Goal: Communication & Community: Participate in discussion

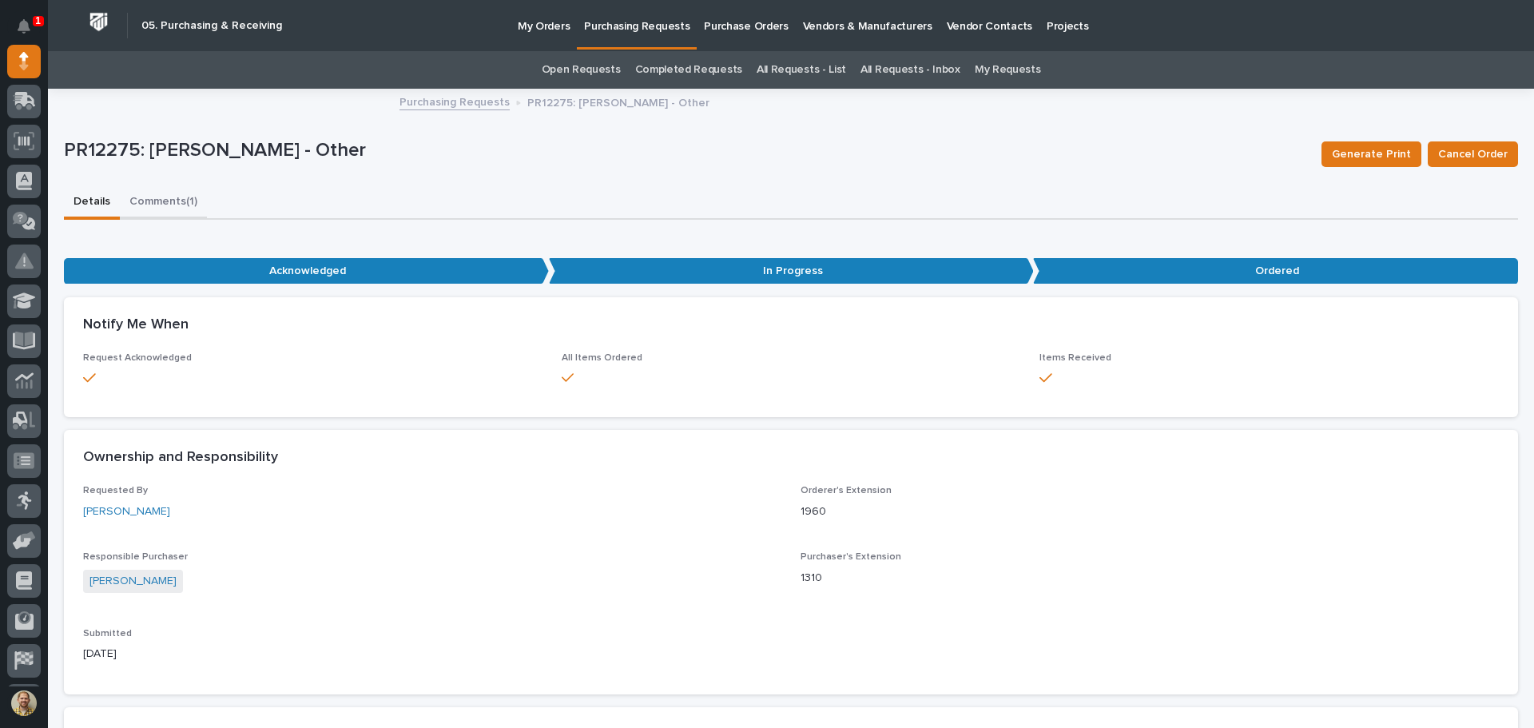
click at [152, 195] on button "Comments (1)" at bounding box center [163, 203] width 87 height 34
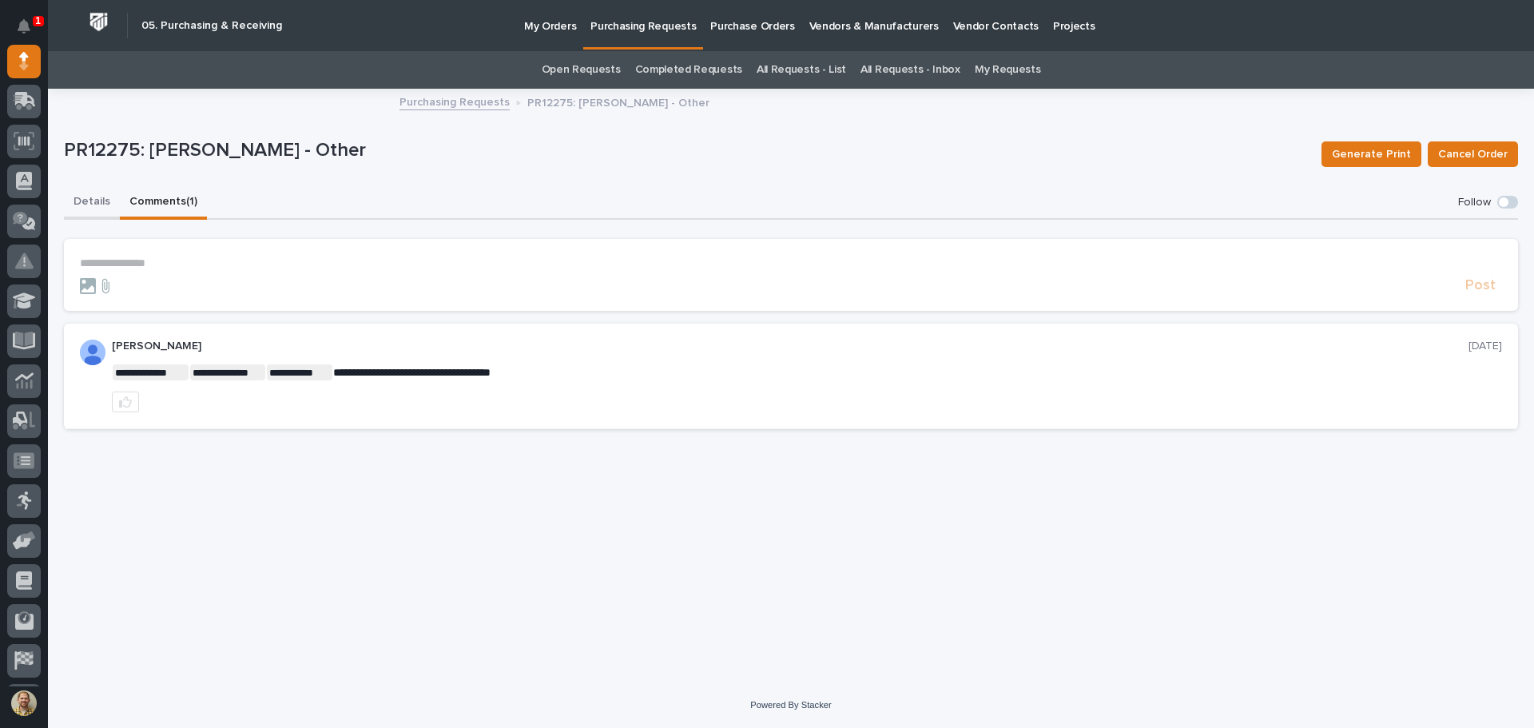
click at [78, 196] on button "Details" at bounding box center [92, 203] width 56 height 34
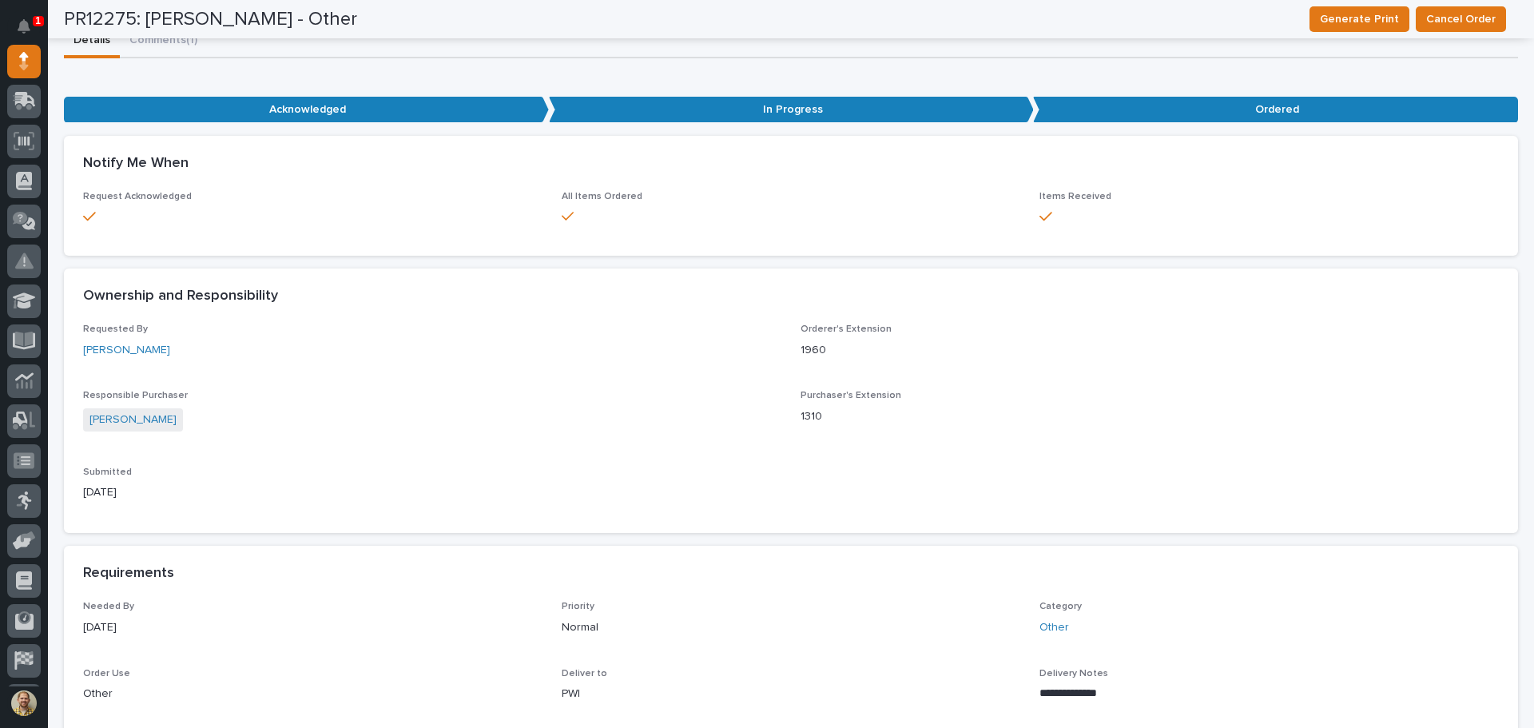
scroll to position [160, 0]
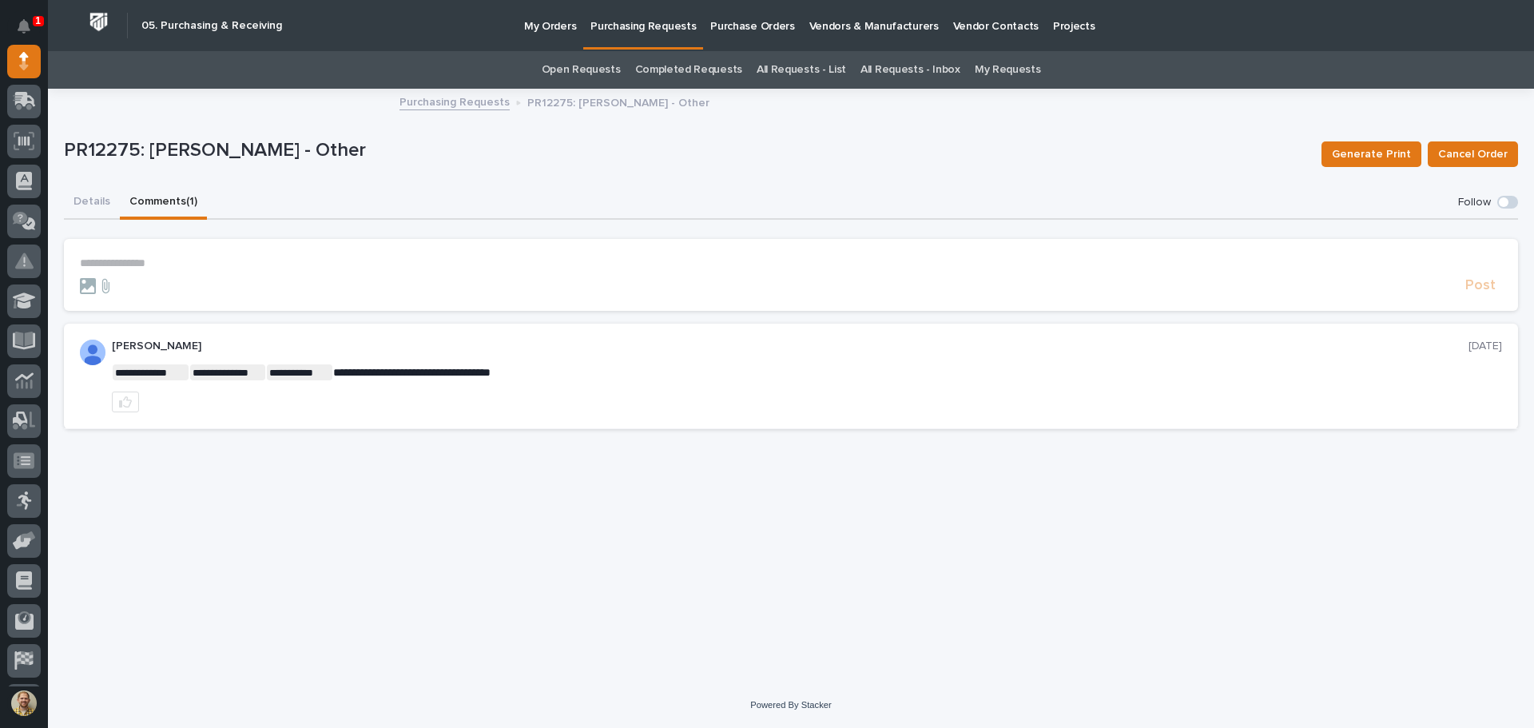
click at [181, 204] on button "Comments (1)" at bounding box center [163, 203] width 87 height 34
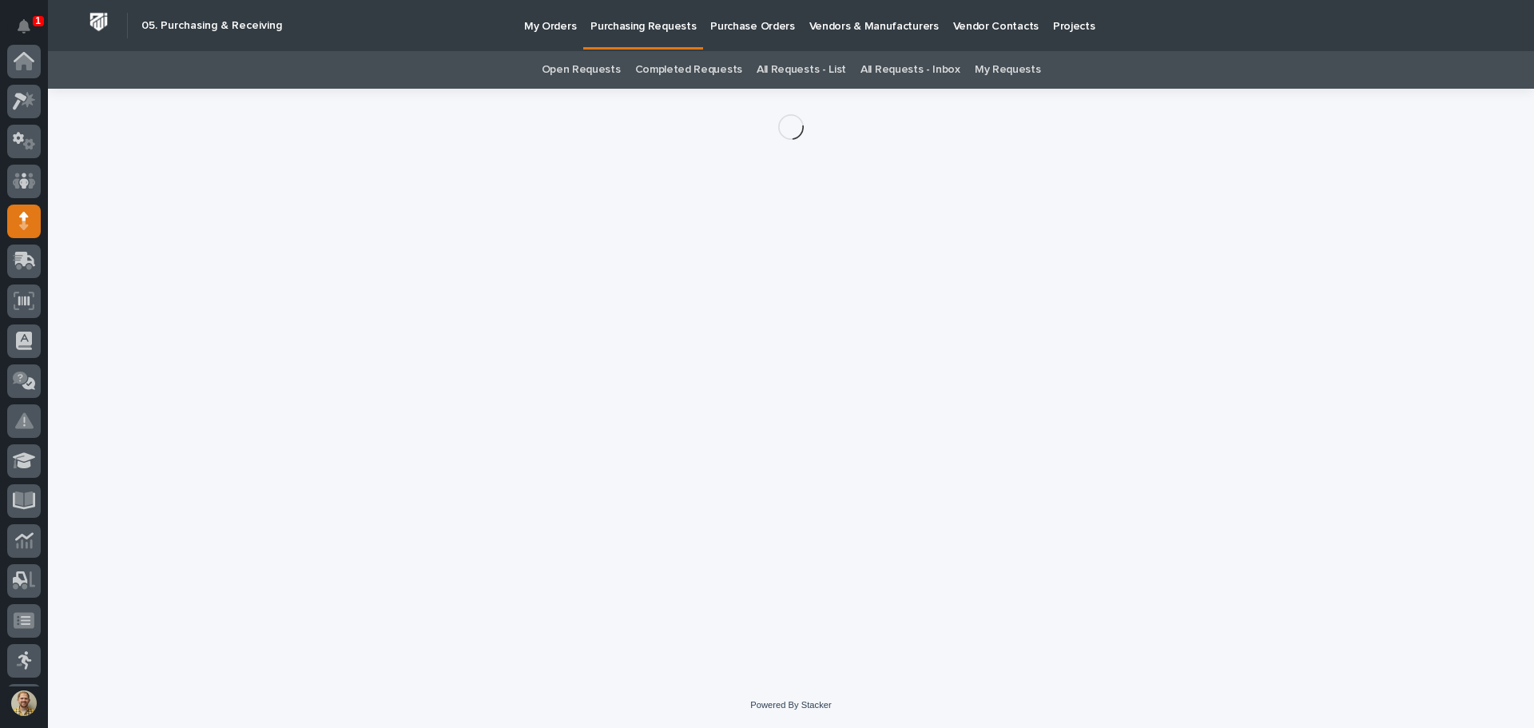
scroll to position [160, 0]
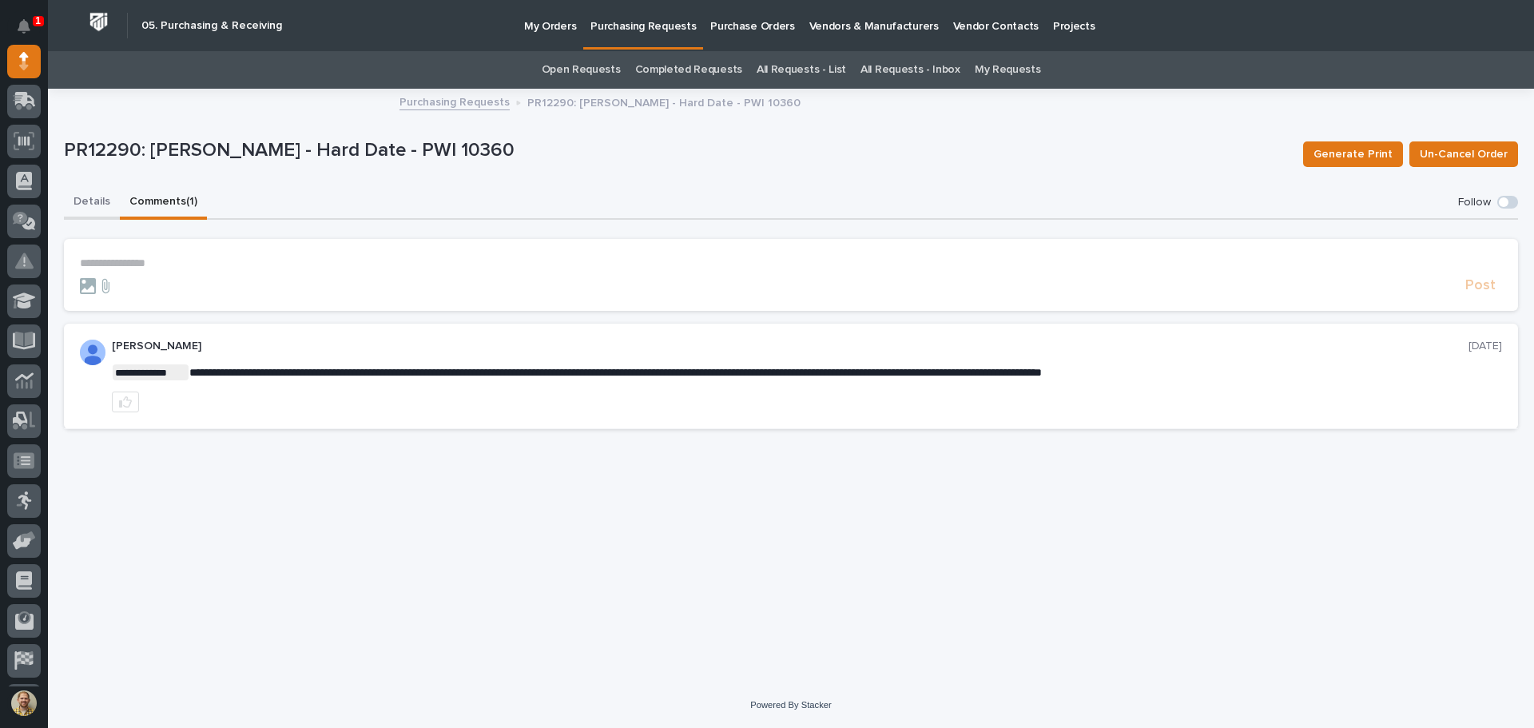
click at [94, 197] on button "Details" at bounding box center [92, 203] width 56 height 34
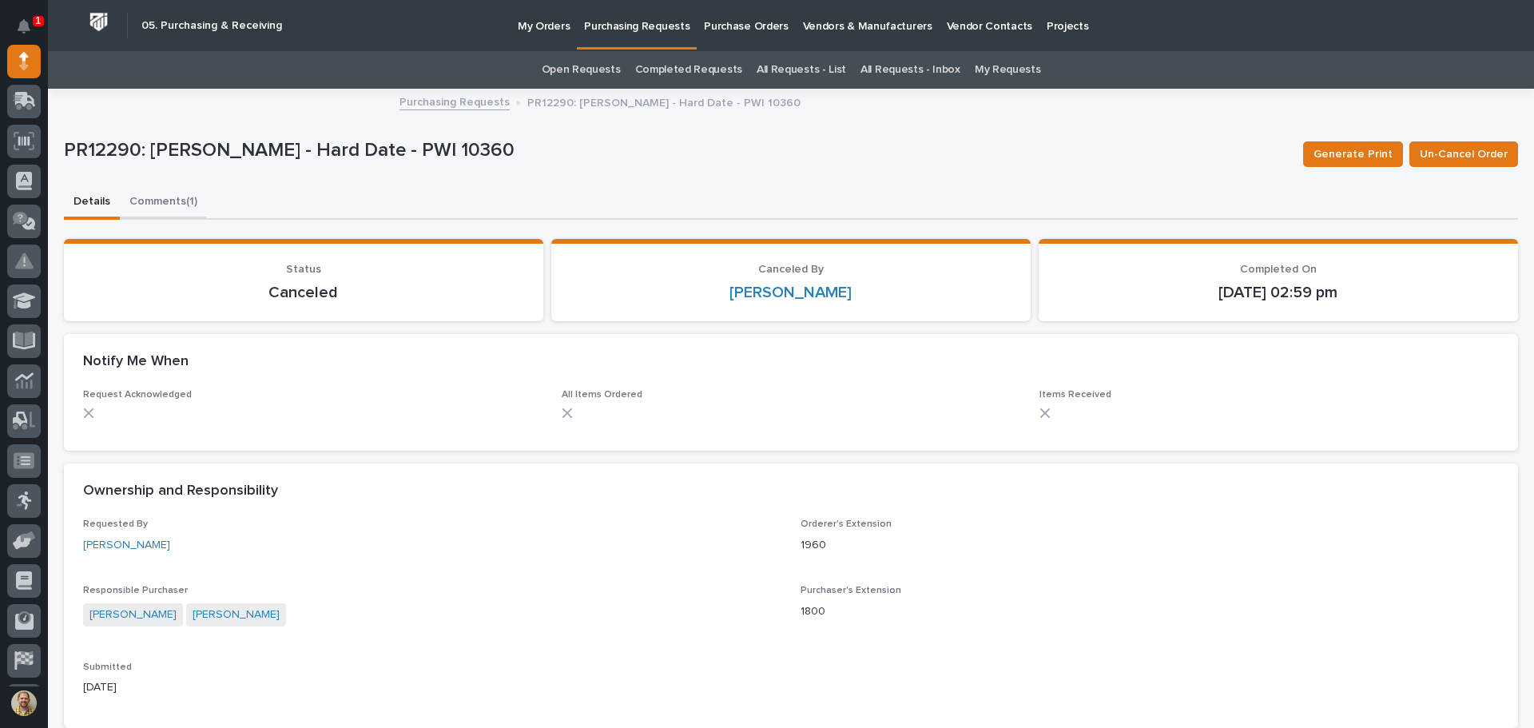
click at [169, 201] on button "Comments (1)" at bounding box center [163, 203] width 87 height 34
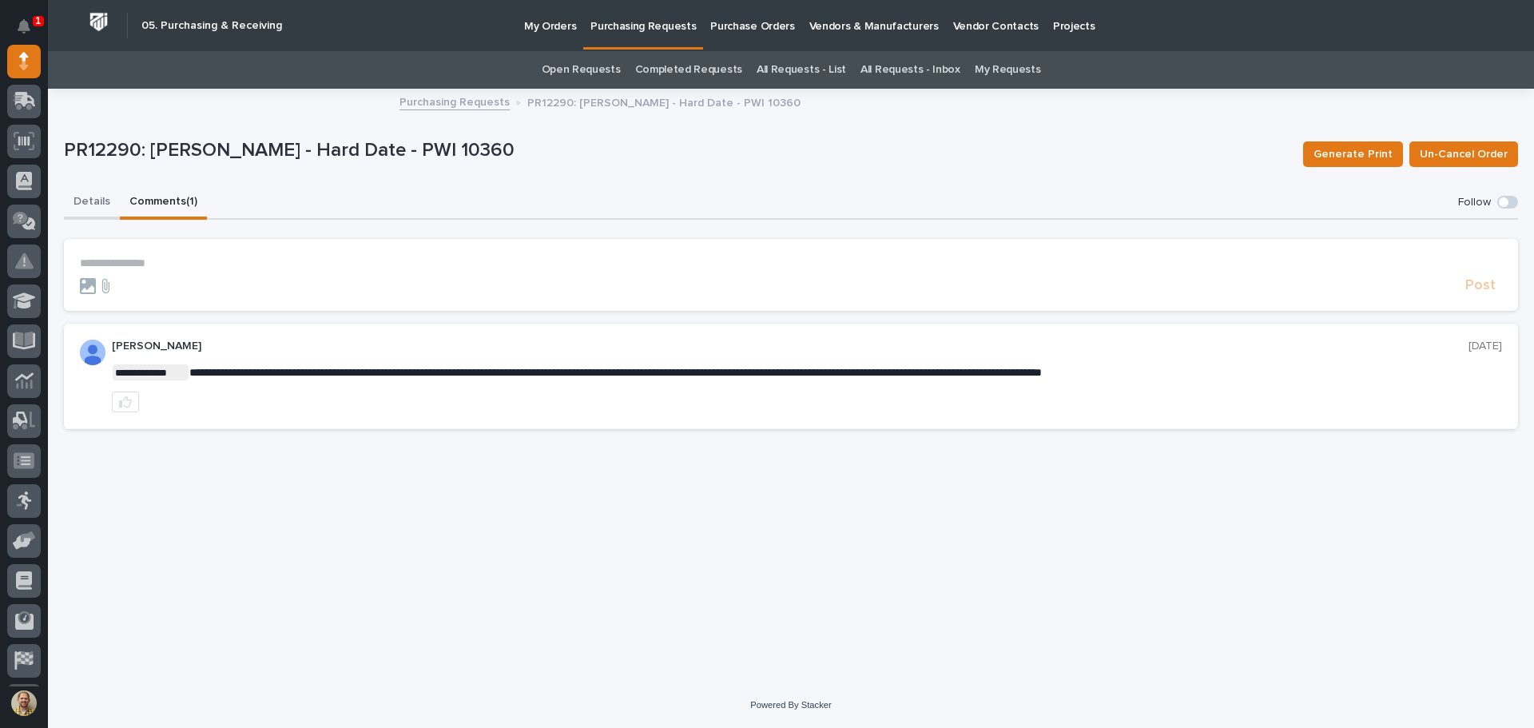
click at [83, 194] on button "Details" at bounding box center [92, 203] width 56 height 34
click at [157, 200] on button "Comments (1)" at bounding box center [163, 203] width 87 height 34
click at [81, 193] on button "Details" at bounding box center [92, 203] width 56 height 34
click at [168, 202] on button "Comments (1)" at bounding box center [163, 203] width 87 height 34
click at [143, 255] on section "**********" at bounding box center [791, 275] width 1454 height 72
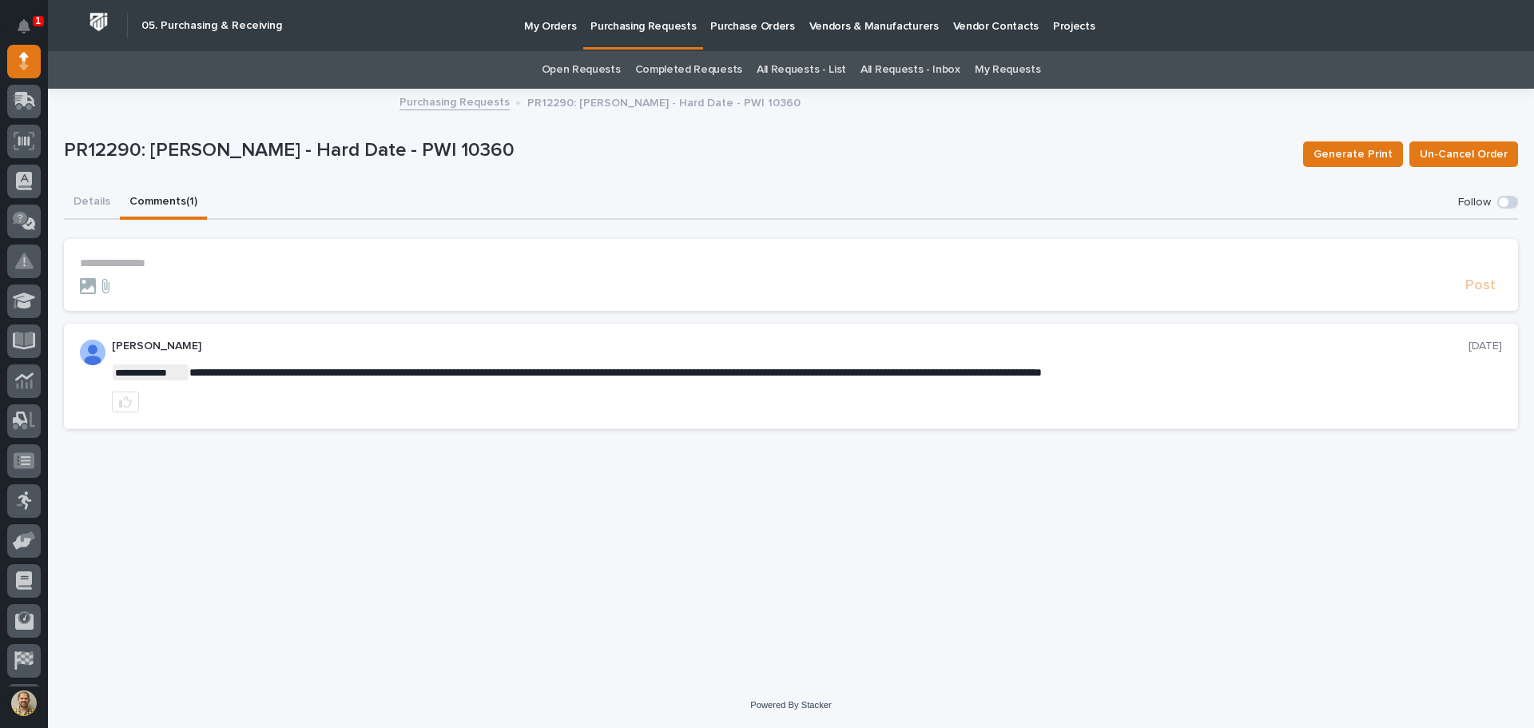
click at [137, 260] on p "**********" at bounding box center [791, 263] width 1422 height 14
click at [89, 204] on button "Details" at bounding box center [92, 203] width 56 height 34
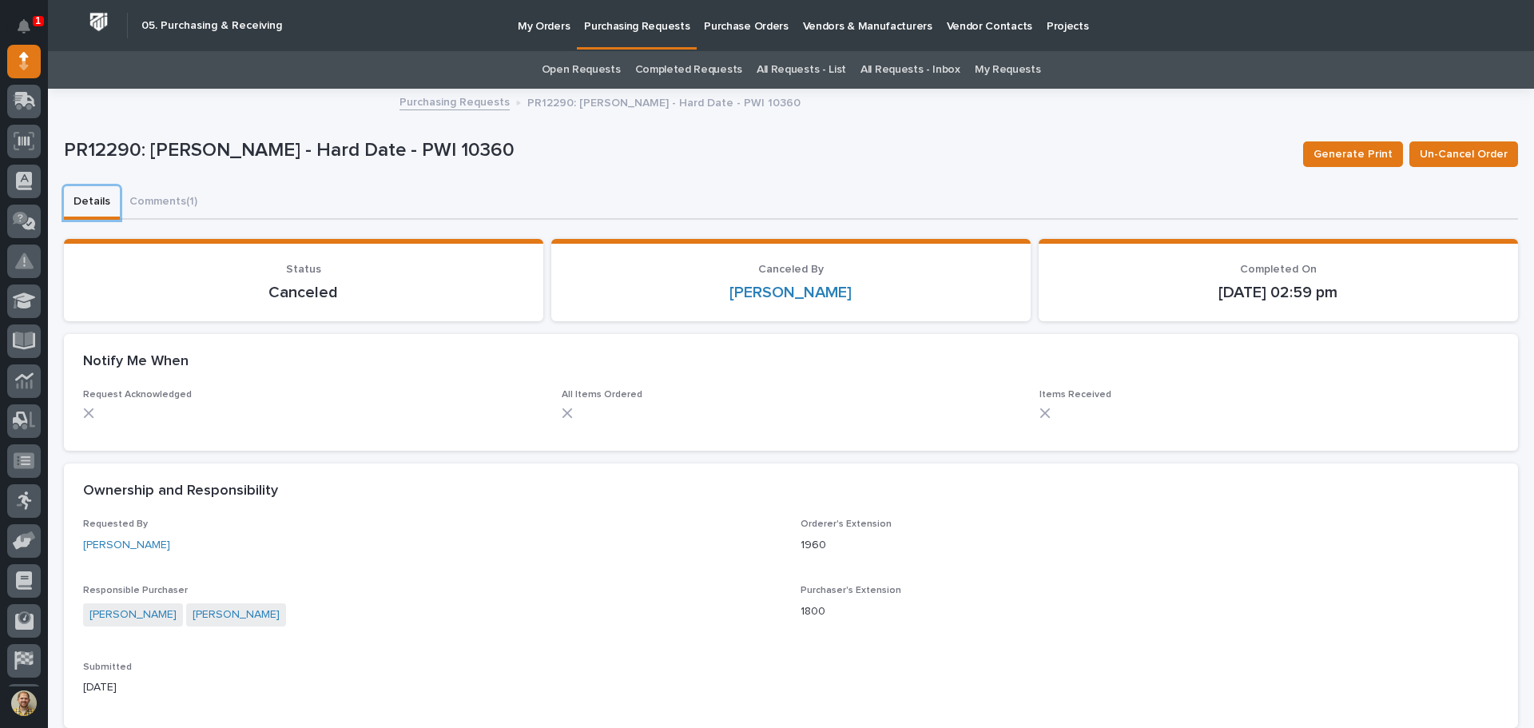
scroll to position [399, 0]
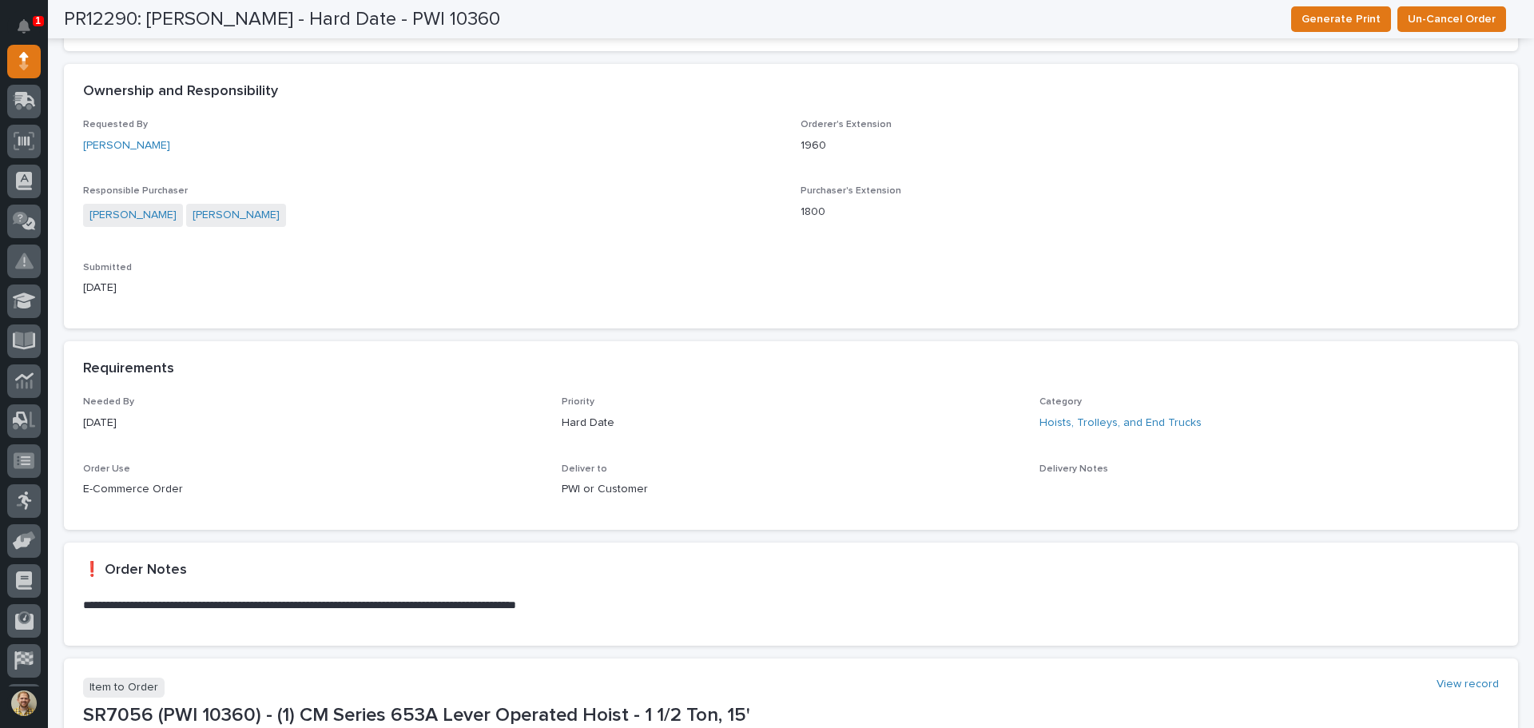
click at [325, 443] on div "Needed By [DATE]" at bounding box center [312, 419] width 459 height 47
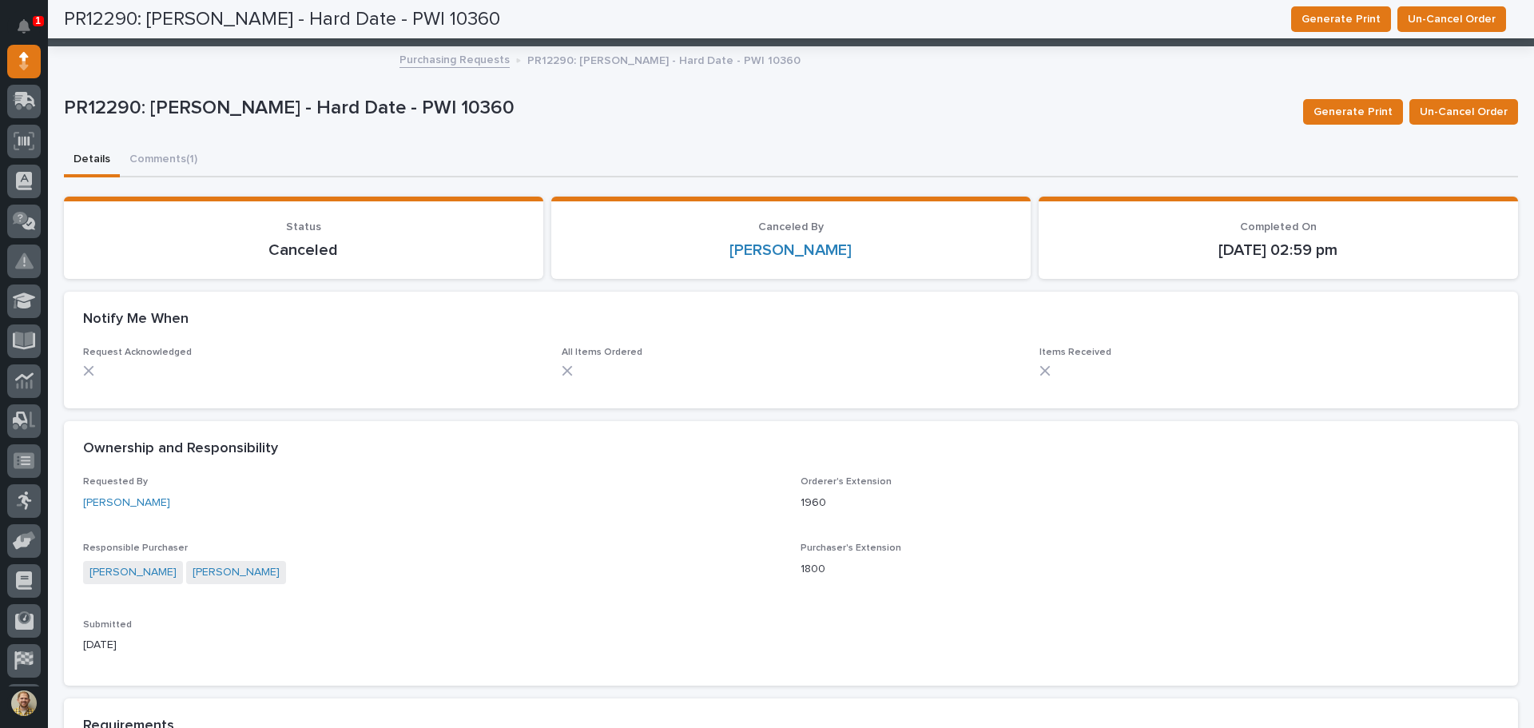
scroll to position [0, 0]
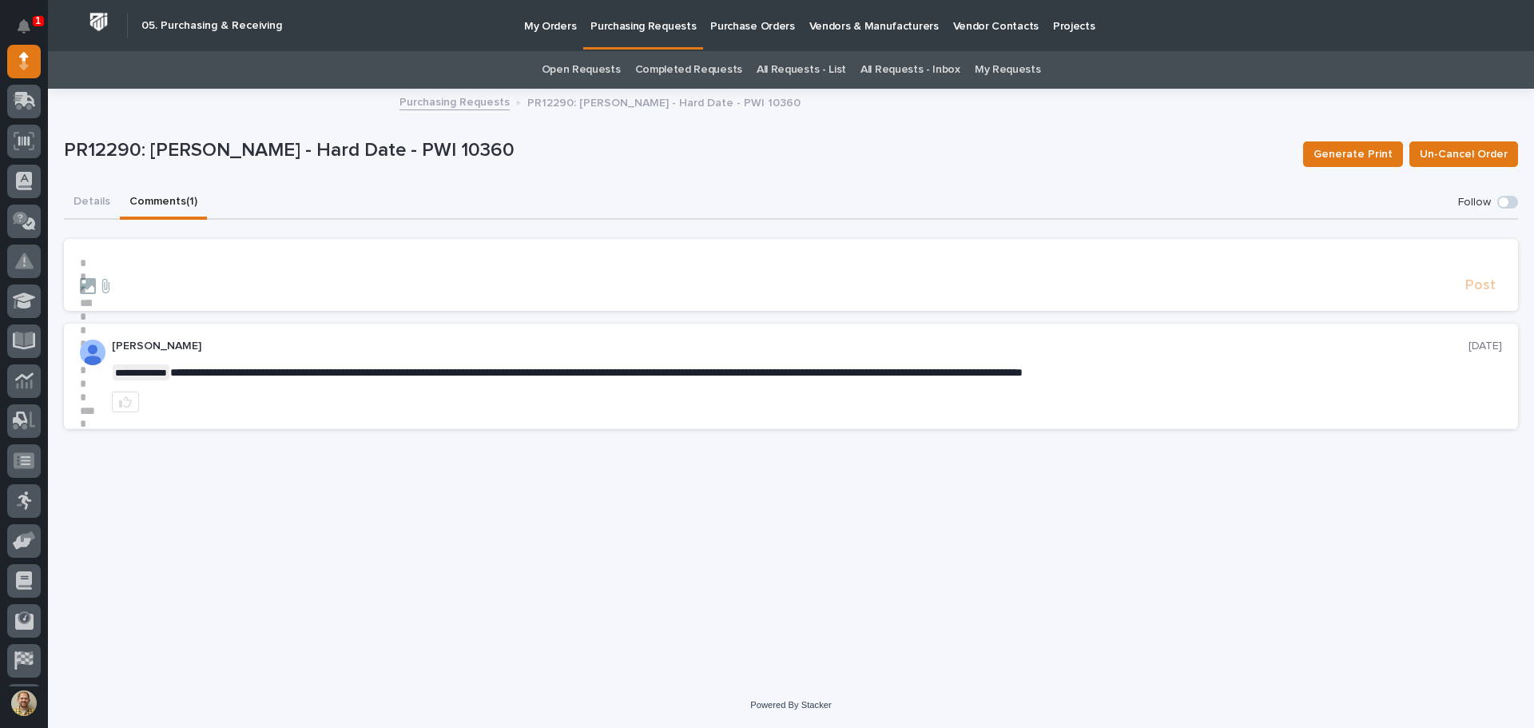
click at [175, 207] on button "Comments (1)" at bounding box center [163, 203] width 87 height 34
click at [165, 268] on p "**********" at bounding box center [791, 263] width 1422 height 14
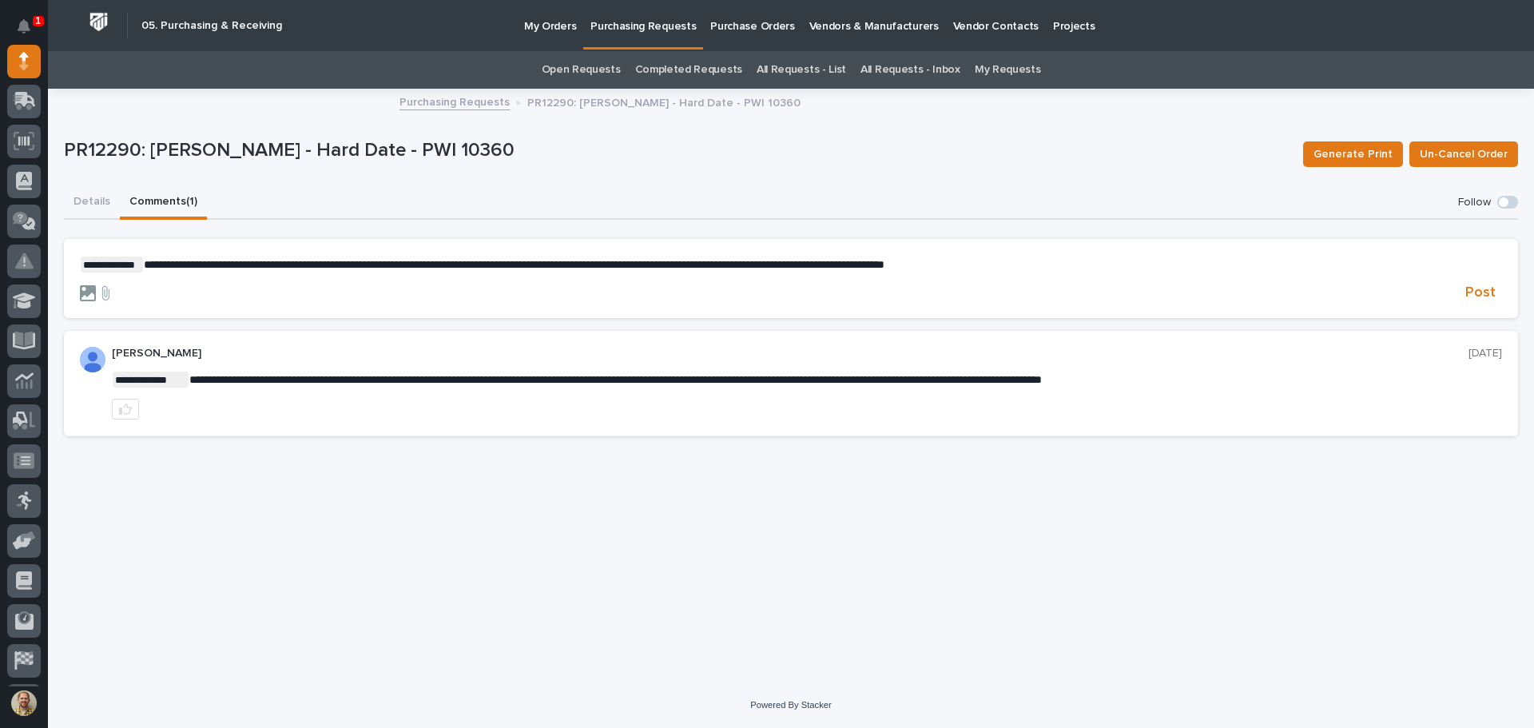
click at [85, 296] on icon at bounding box center [88, 293] width 16 height 16
click at [80, 285] on input "file" at bounding box center [80, 285] width 0 height 0
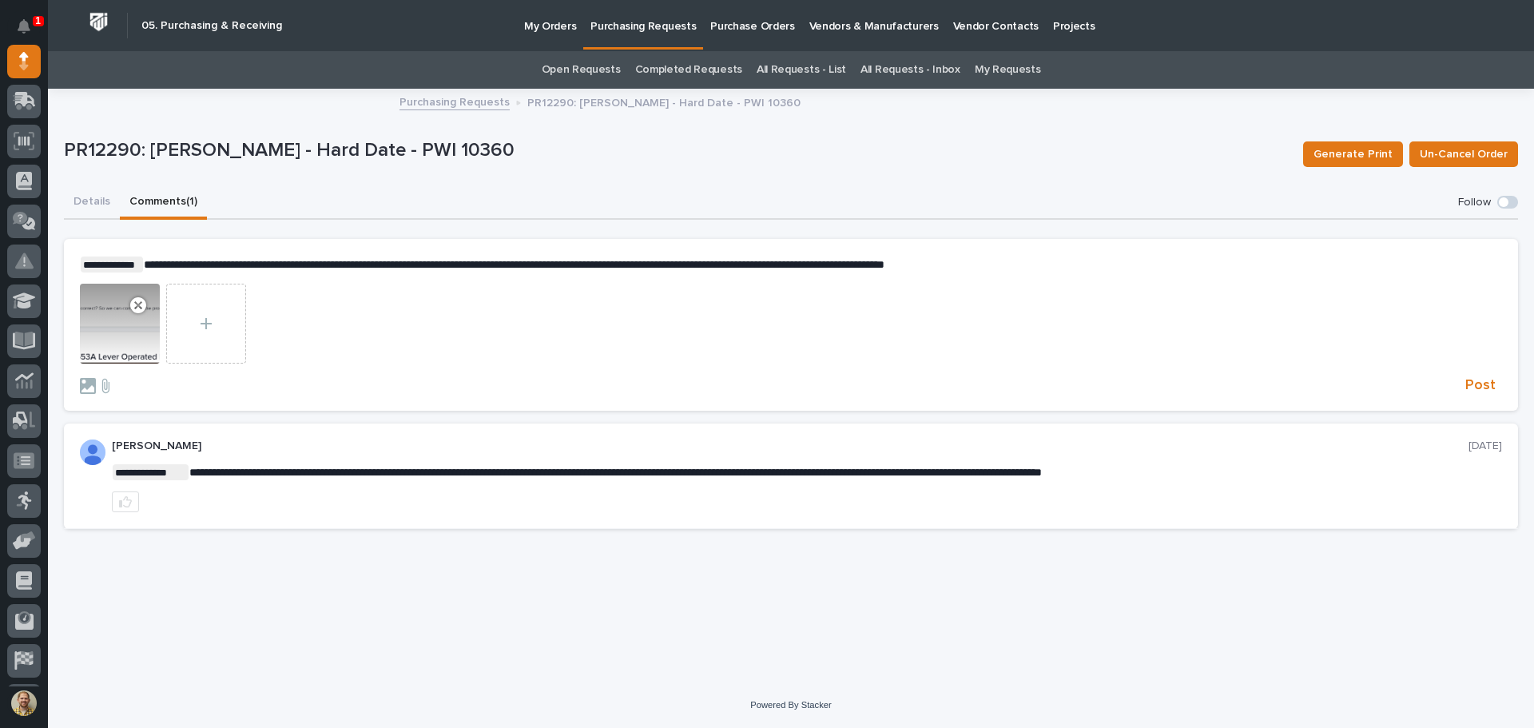
click at [1060, 350] on div at bounding box center [791, 327] width 1422 height 86
click at [1019, 259] on p "**********" at bounding box center [791, 264] width 1422 height 16
click at [1010, 260] on span "**********" at bounding box center [578, 264] width 868 height 11
click at [1324, 268] on p "**********" at bounding box center [791, 264] width 1422 height 16
click at [1475, 378] on span "Post" at bounding box center [1480, 385] width 30 height 18
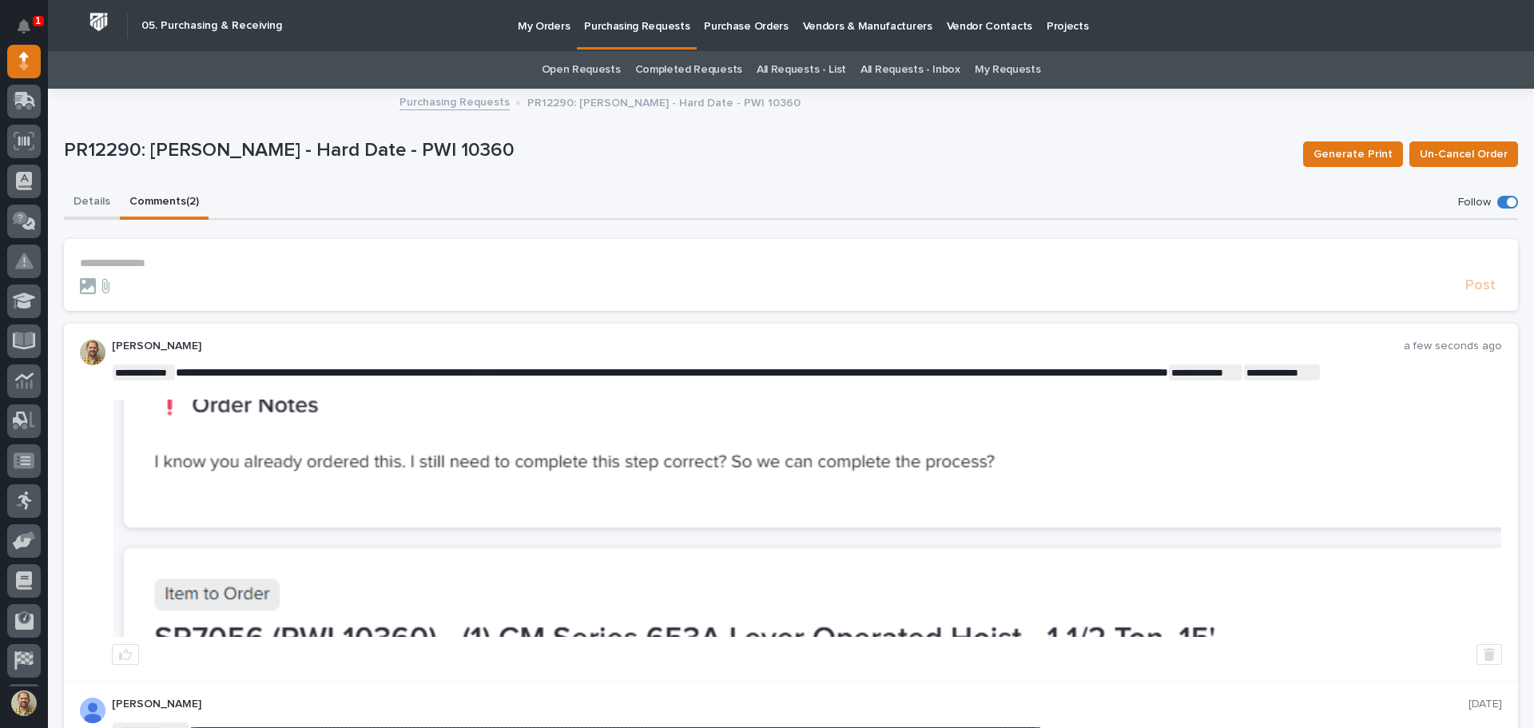
click at [94, 200] on button "Details" at bounding box center [92, 203] width 56 height 34
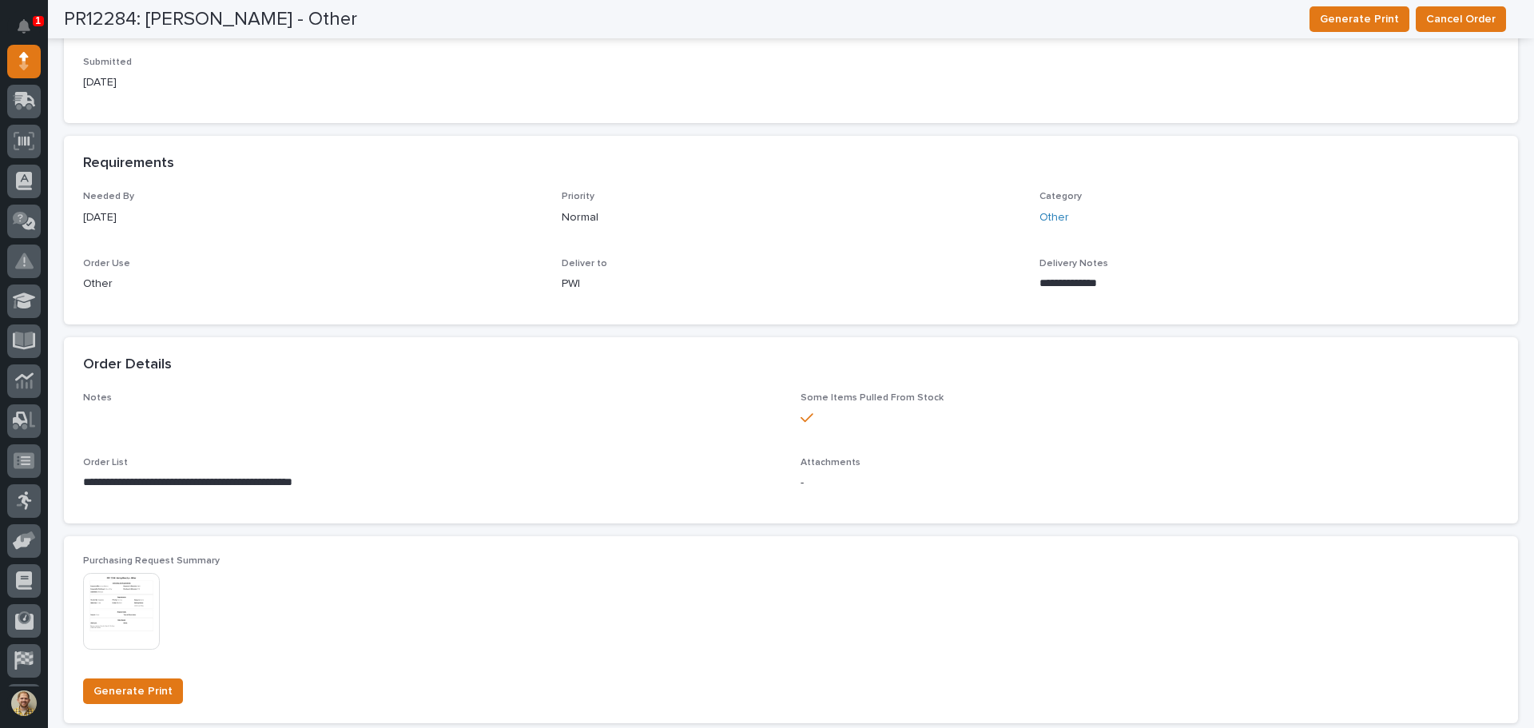
scroll to position [799, 0]
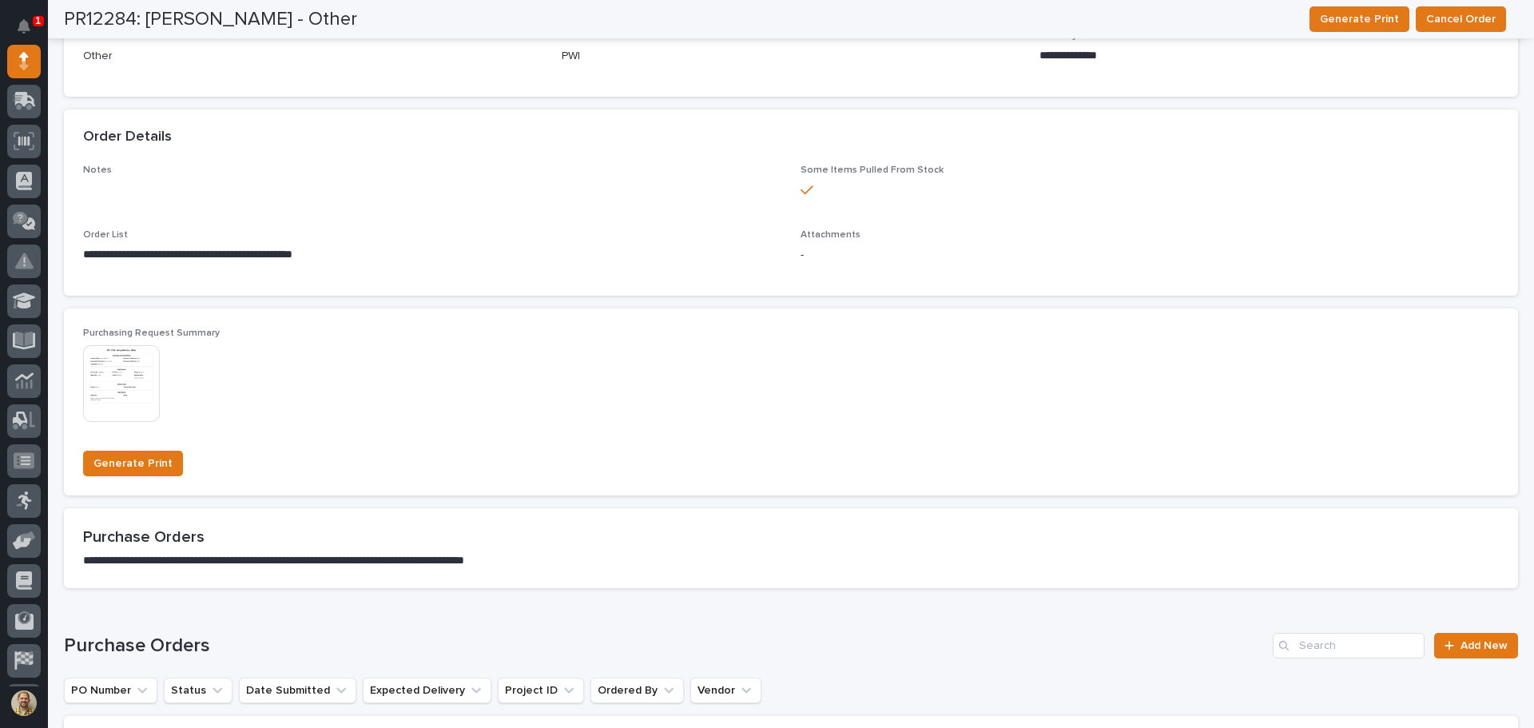
click at [154, 382] on img at bounding box center [121, 383] width 77 height 77
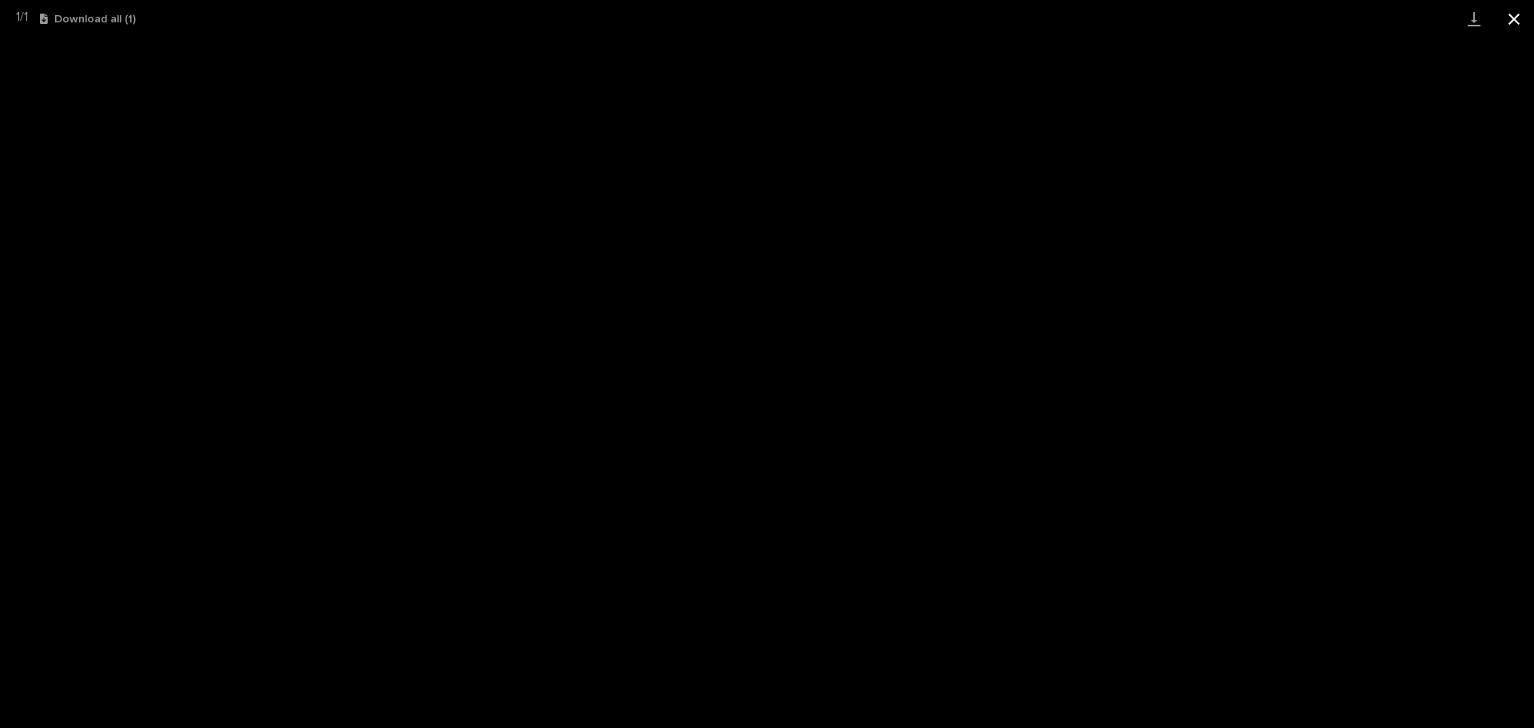
click at [1518, 15] on button "Close gallery" at bounding box center [1514, 19] width 40 height 38
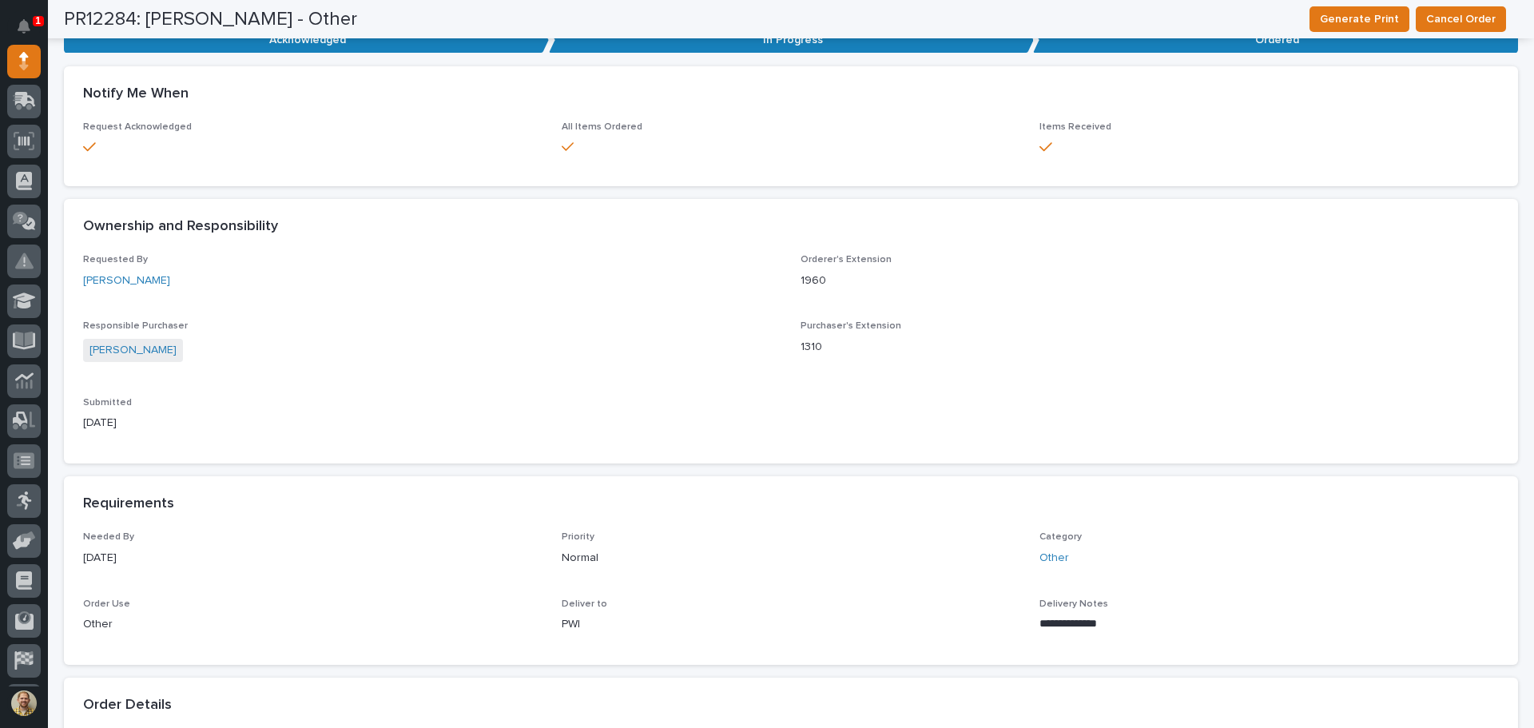
scroll to position [0, 0]
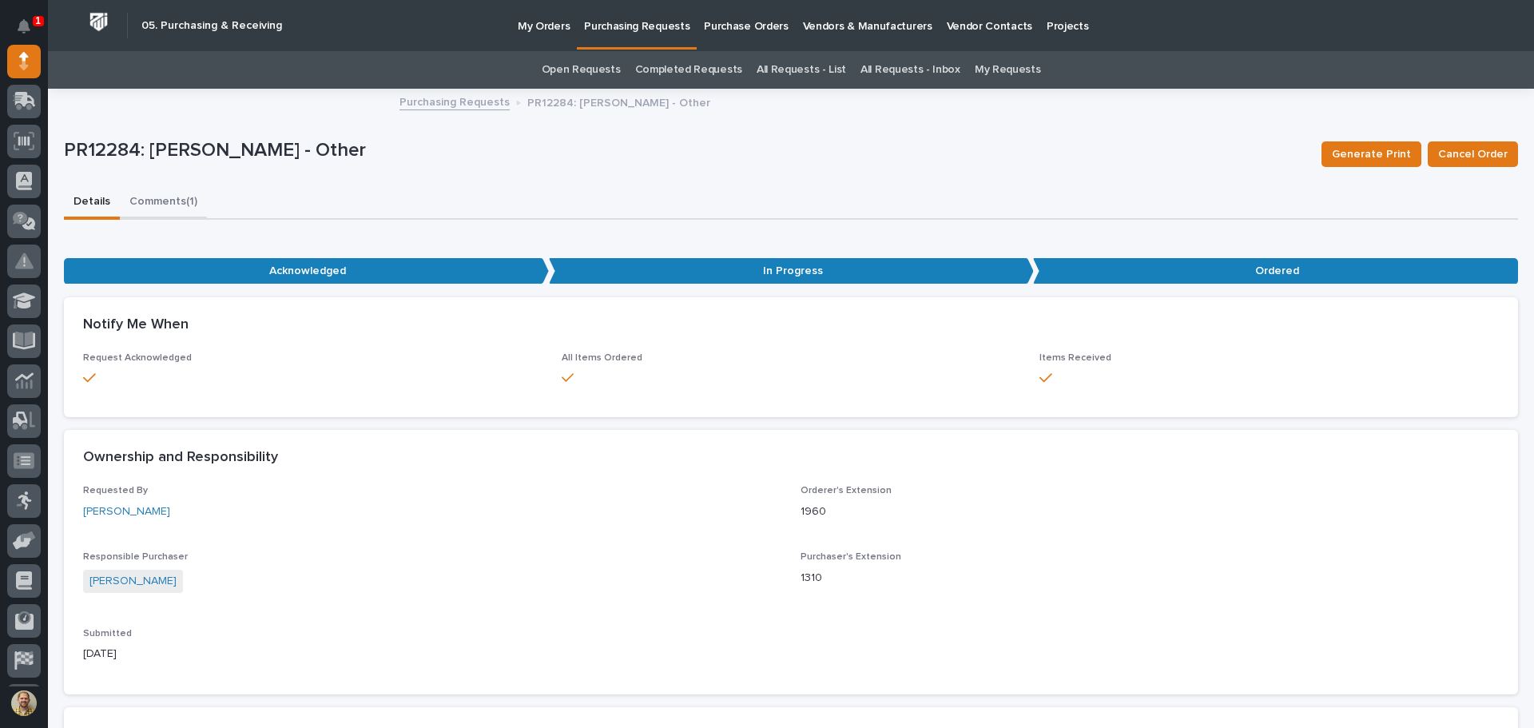
click at [165, 197] on button "Comments (1)" at bounding box center [163, 203] width 87 height 34
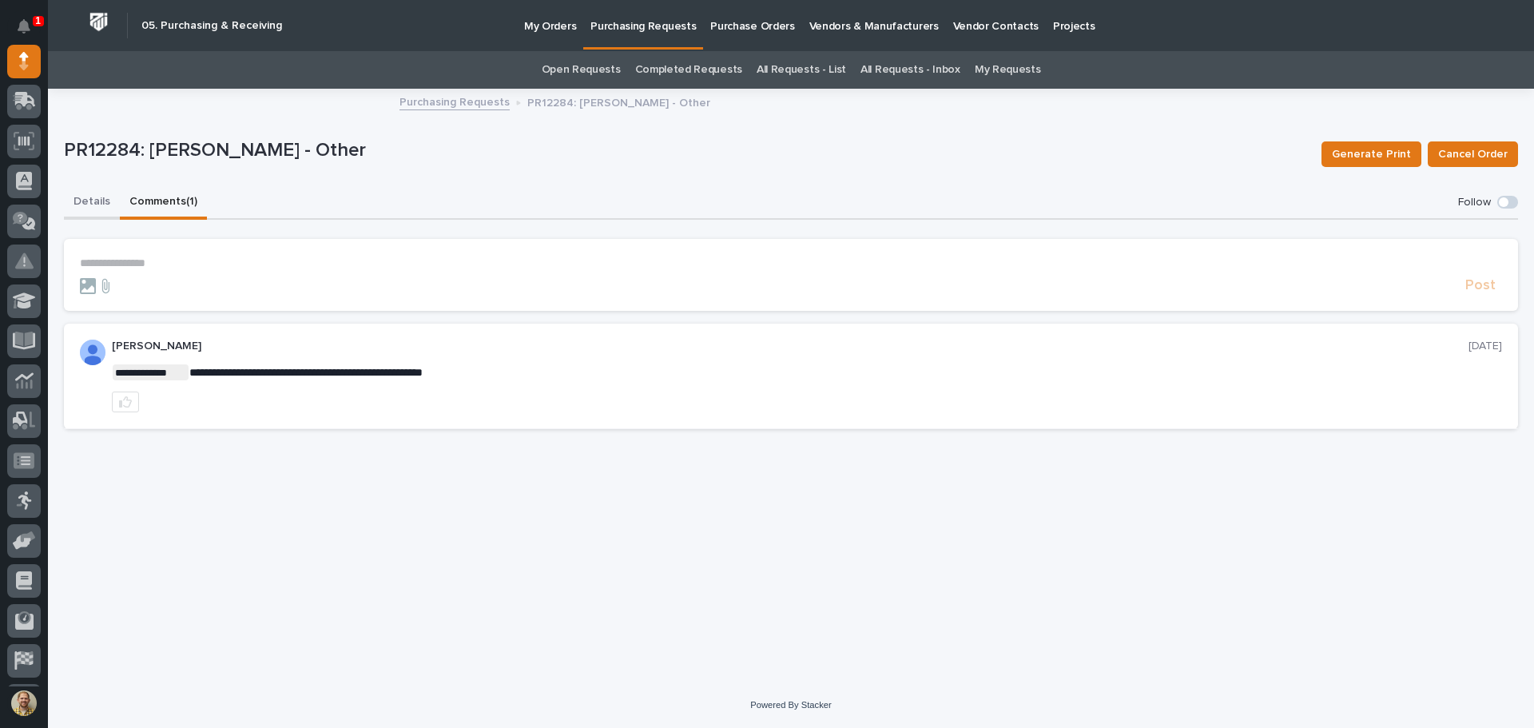
click at [69, 193] on button "Details" at bounding box center [92, 203] width 56 height 34
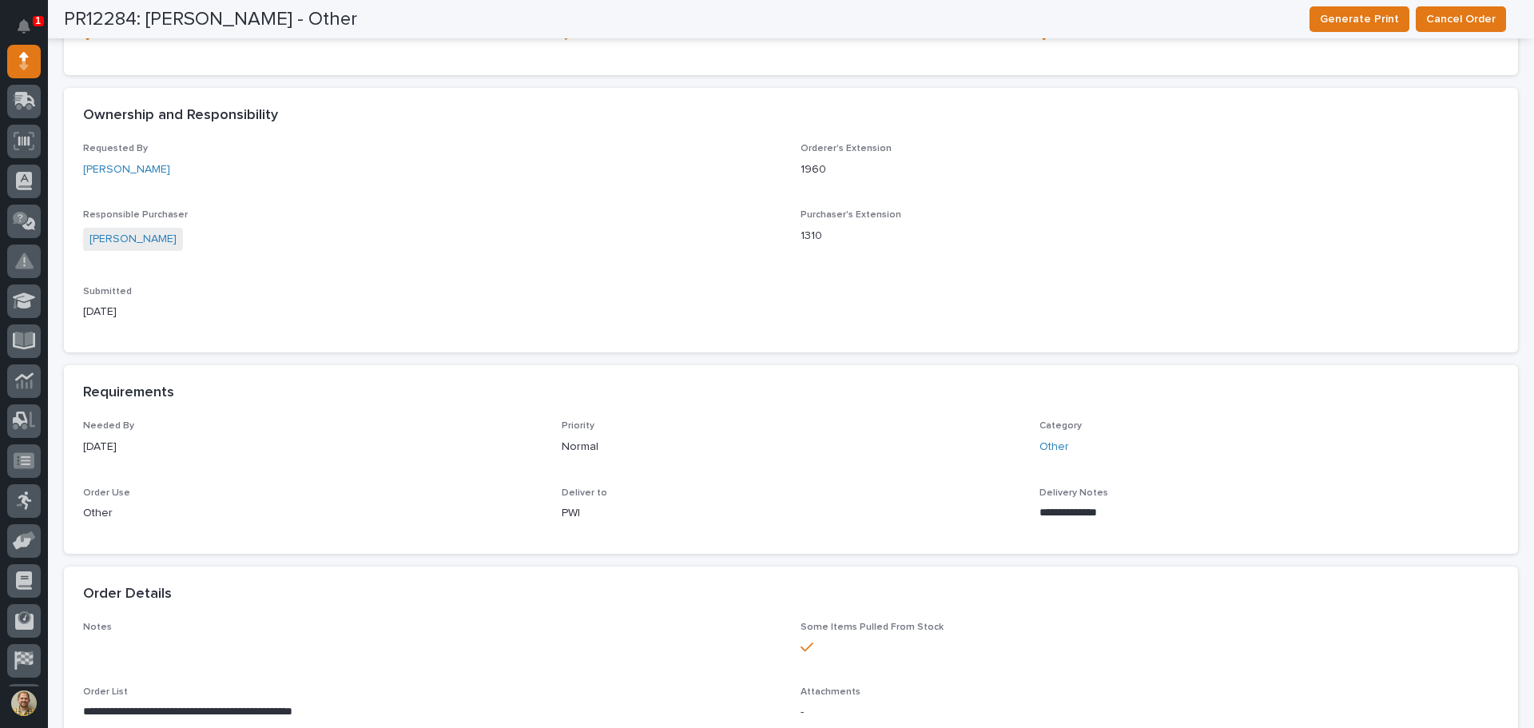
scroll to position [559, 0]
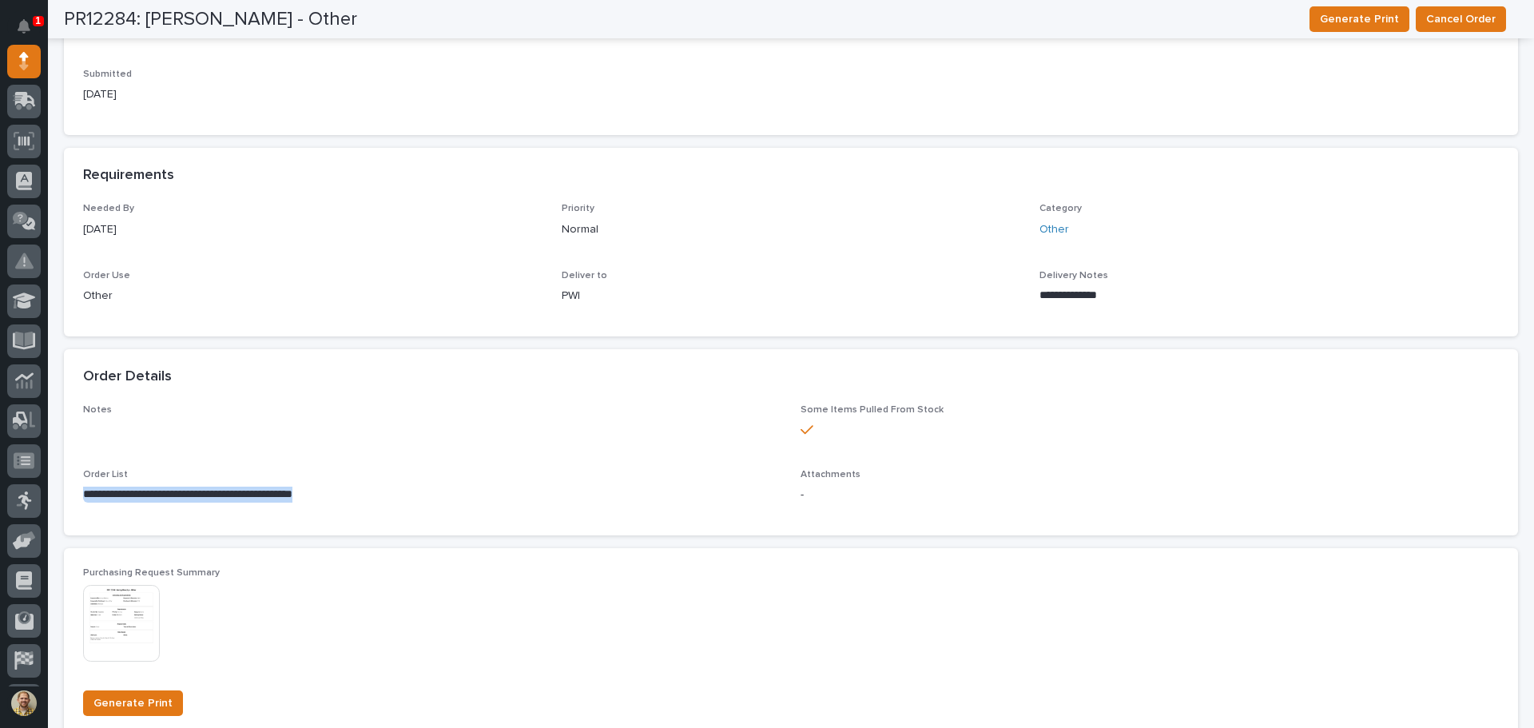
drag, startPoint x: 390, startPoint y: 501, endPoint x: 85, endPoint y: 502, distance: 304.3
click at [85, 502] on p "**********" at bounding box center [429, 494] width 693 height 16
copy p "**********"
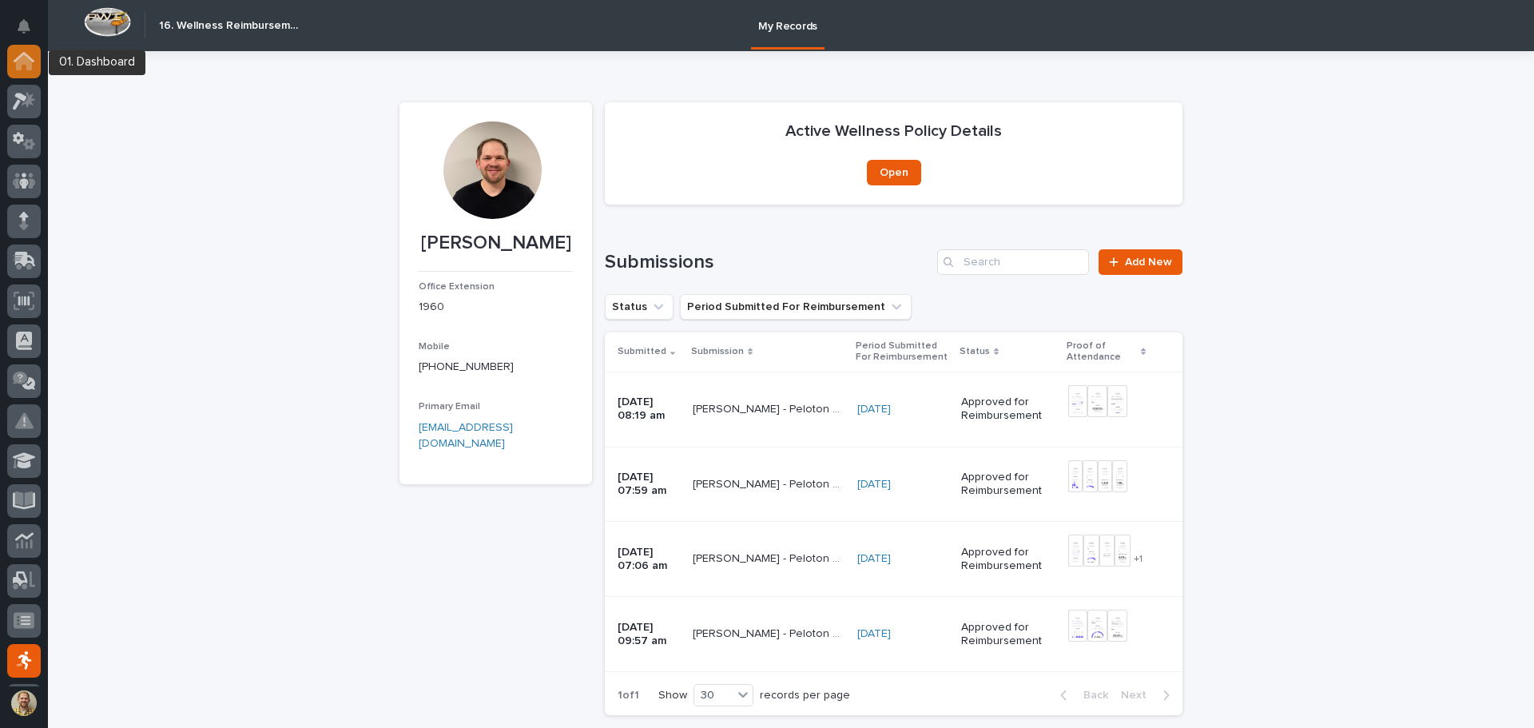
click at [17, 57] on icon at bounding box center [24, 61] width 21 height 18
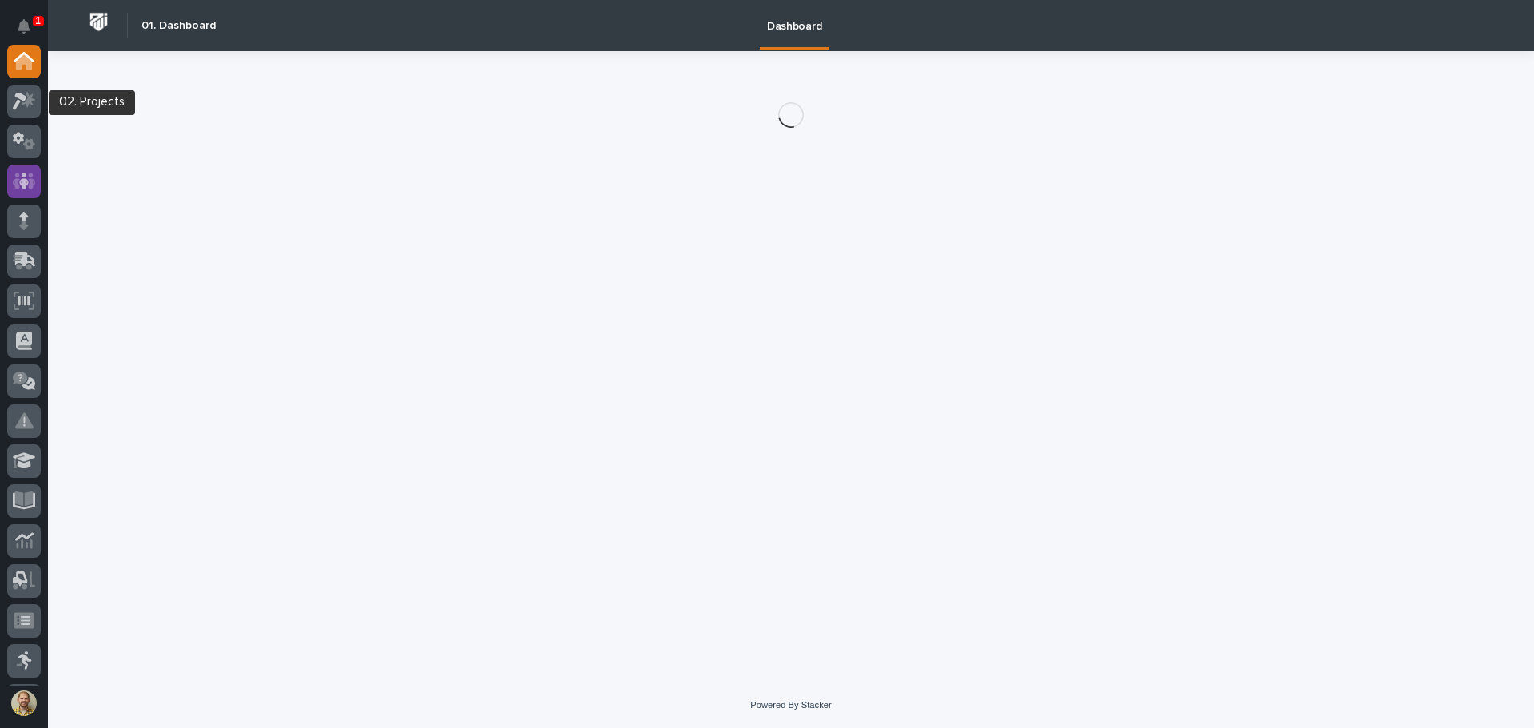
click at [31, 168] on div at bounding box center [24, 182] width 34 height 34
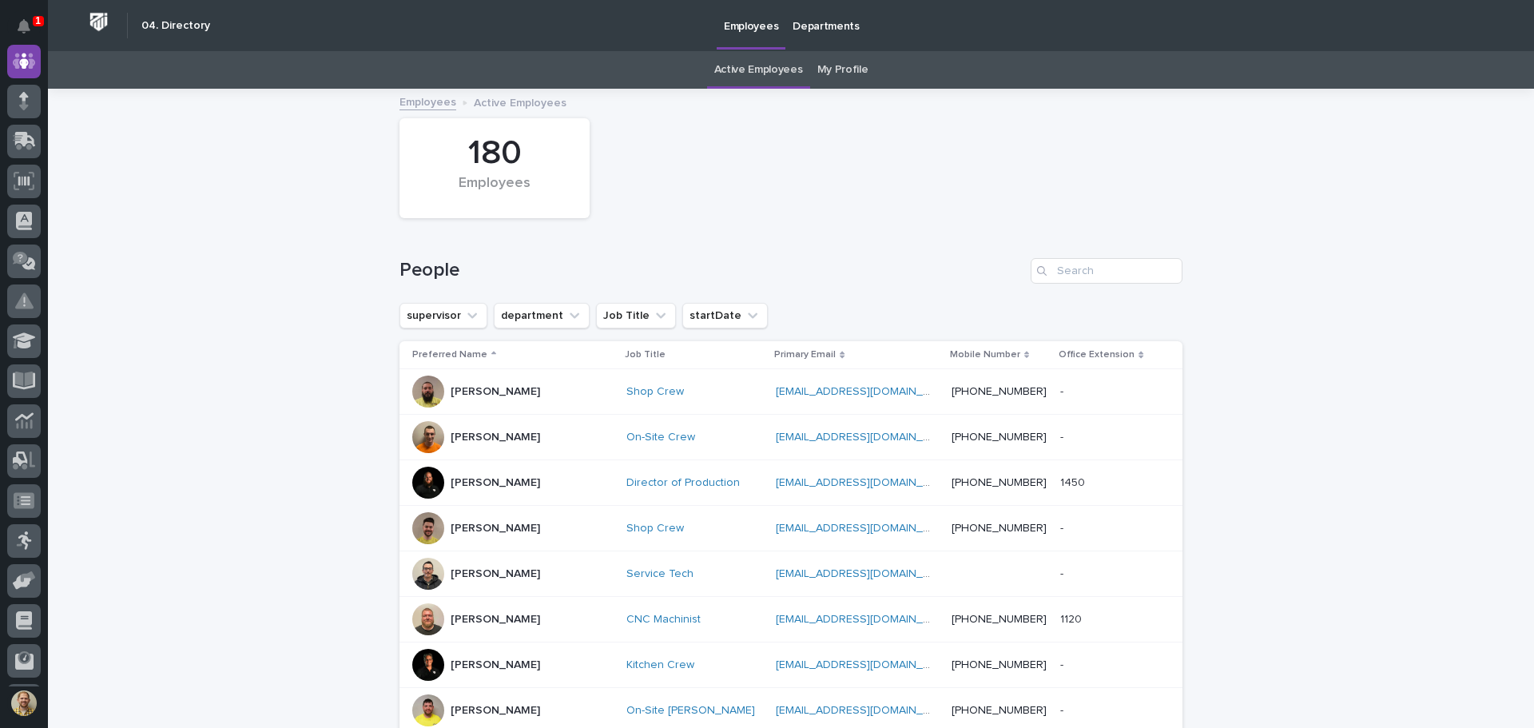
click at [846, 65] on link "My Profile" at bounding box center [842, 70] width 51 height 38
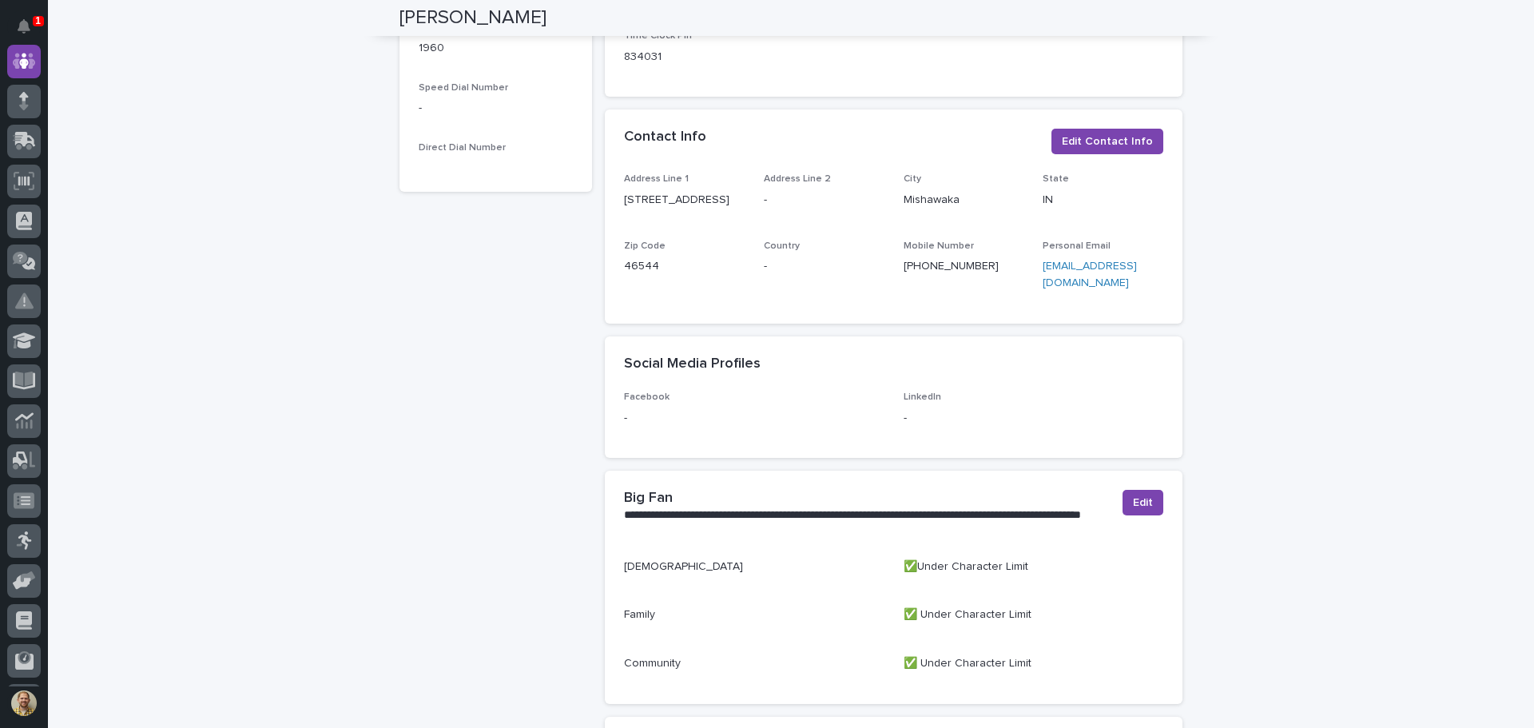
scroll to position [879, 0]
